Goal: Find specific page/section: Find specific page/section

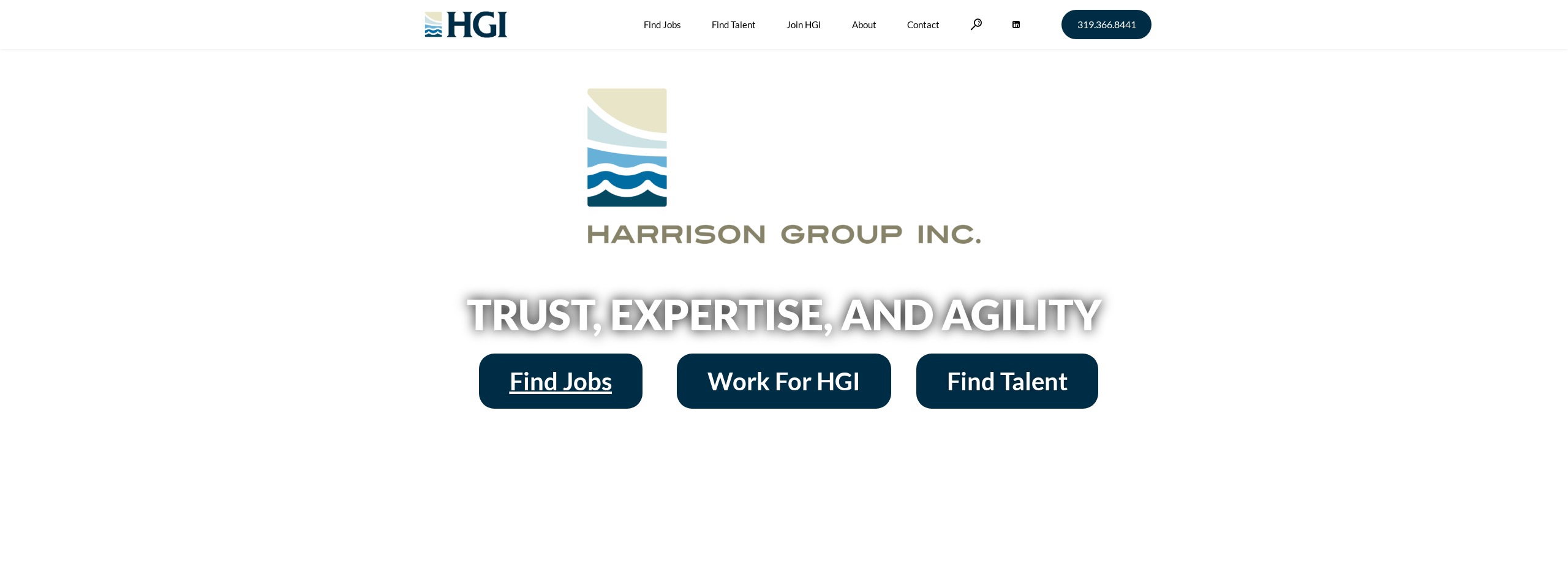
click at [566, 385] on span "Find Jobs" at bounding box center [560, 381] width 102 height 24
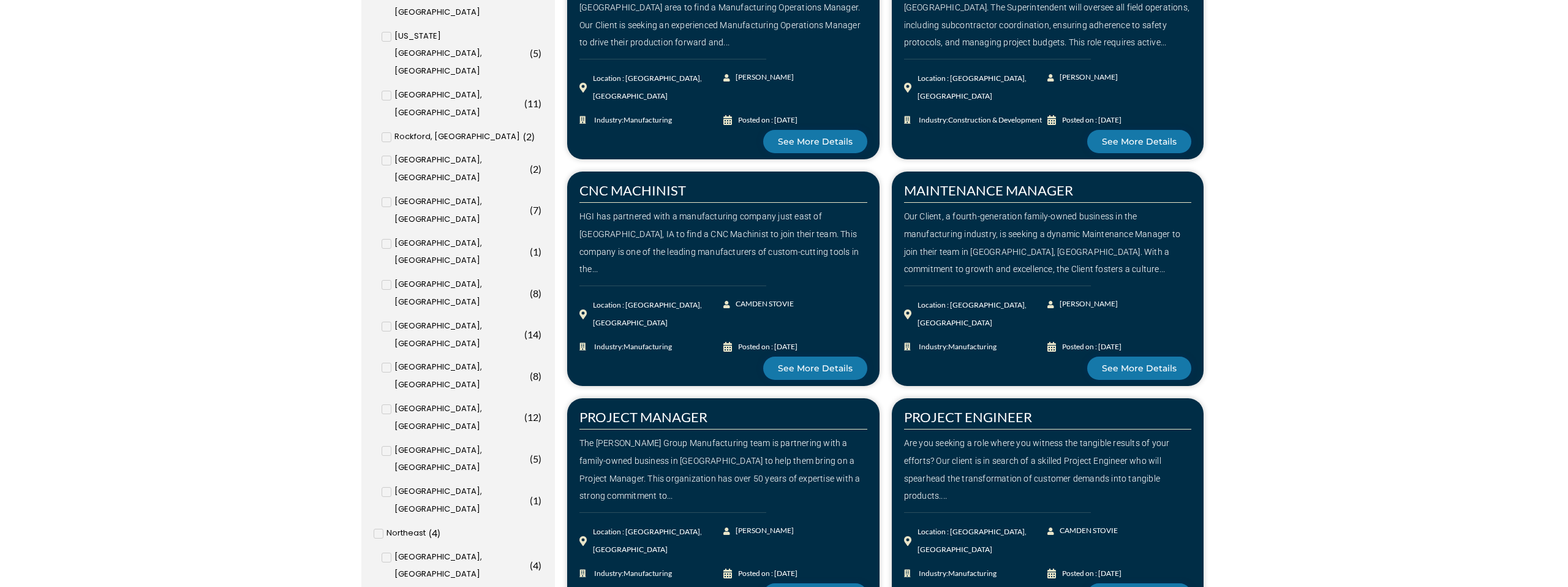
scroll to position [768, 0]
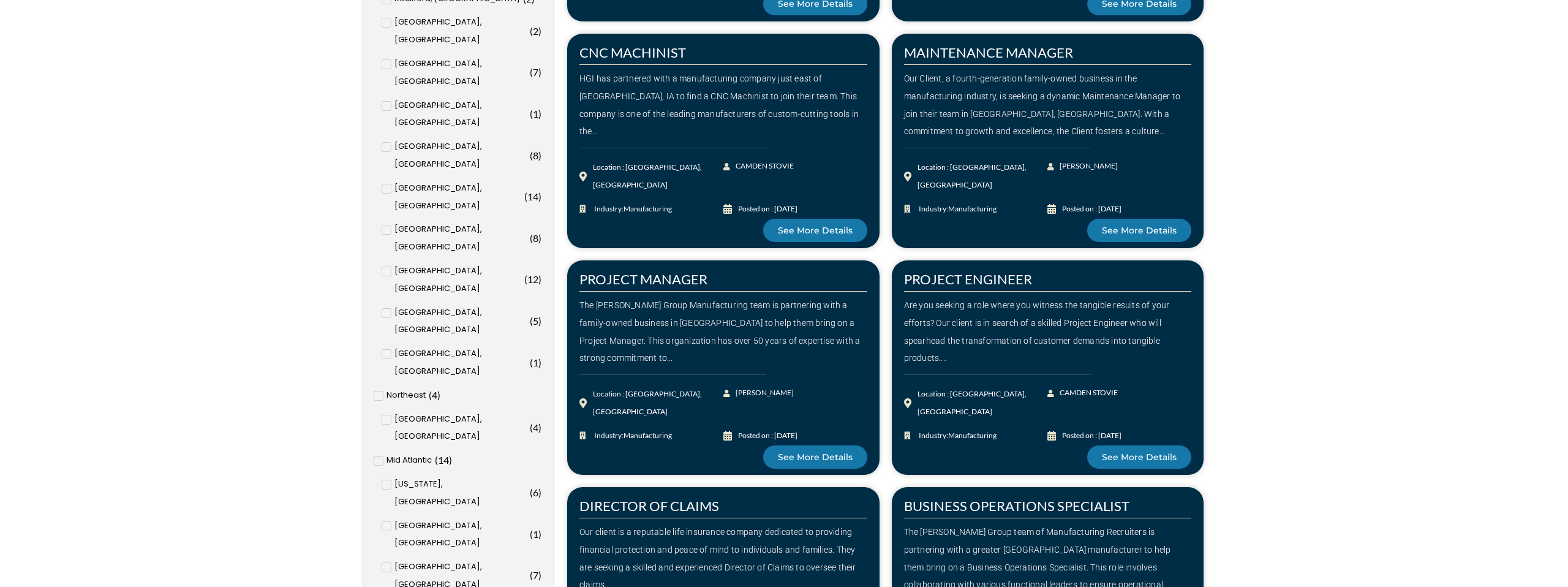
click at [0, 0] on input "Phoenix, [GEOGRAPHIC_DATA] ( 5 )" at bounding box center [0, 0] width 0 height 0
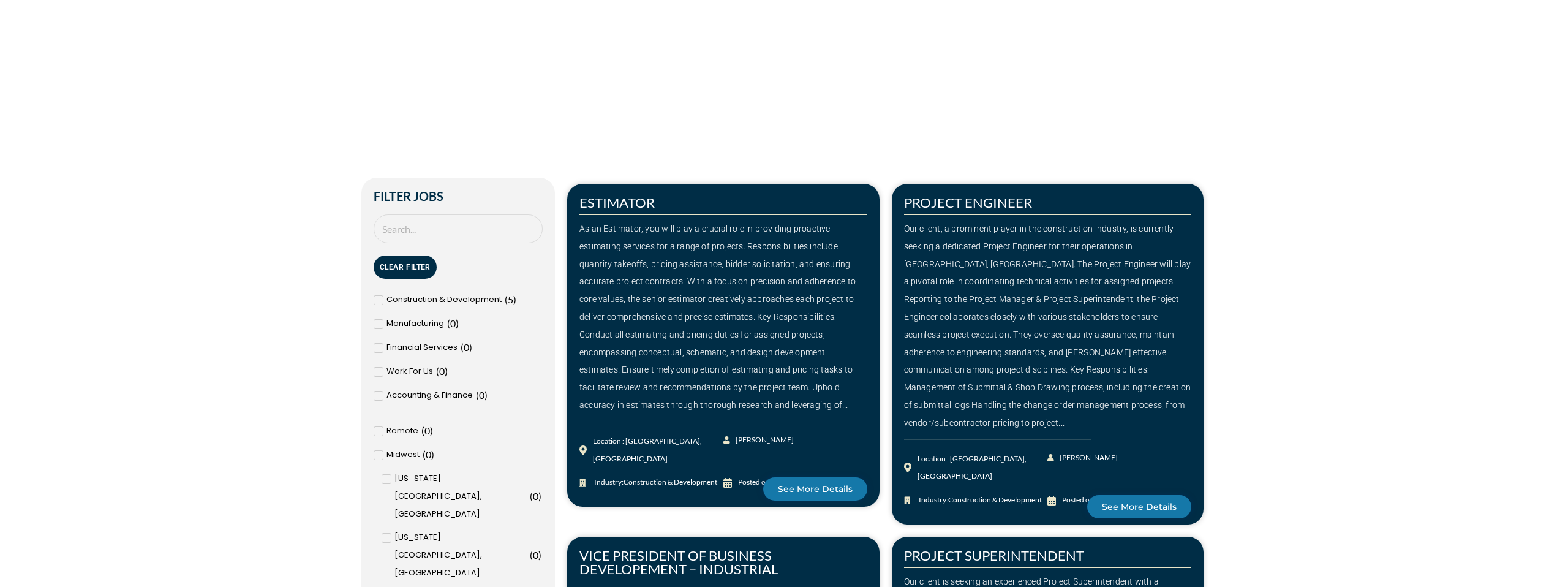
scroll to position [292, 0]
